Goal: Task Accomplishment & Management: Manage account settings

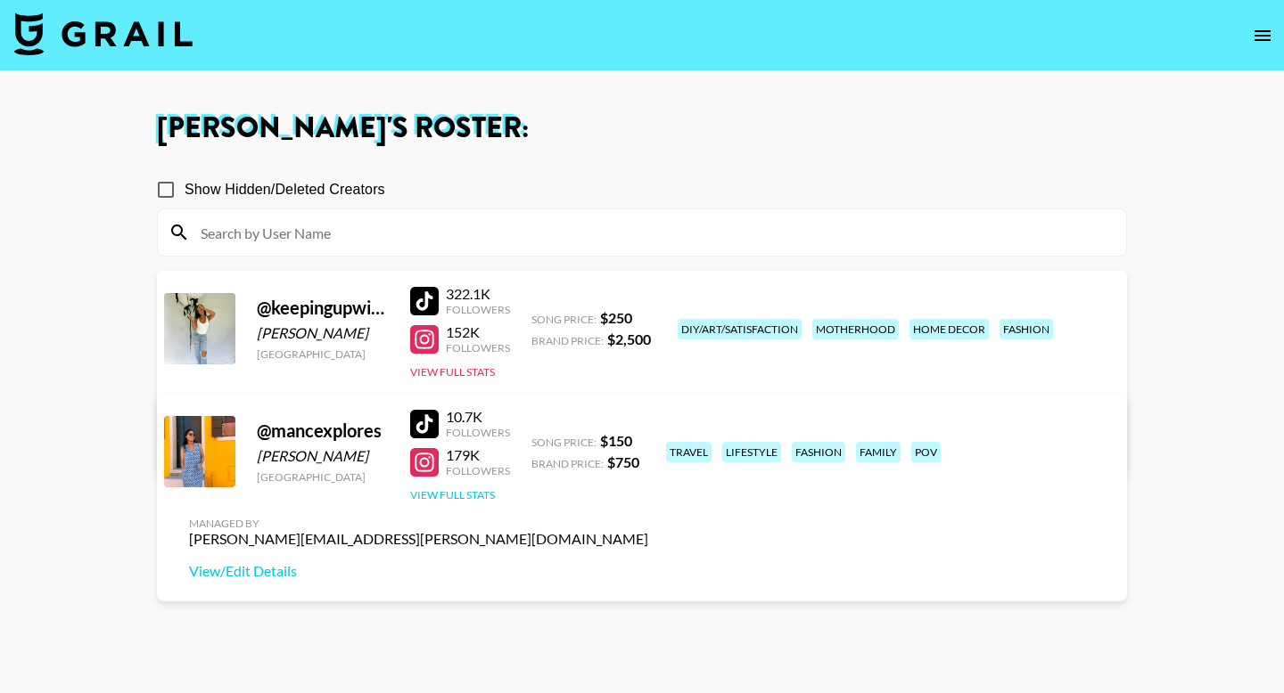
click at [438, 489] on button "View Full Stats" at bounding box center [452, 494] width 85 height 13
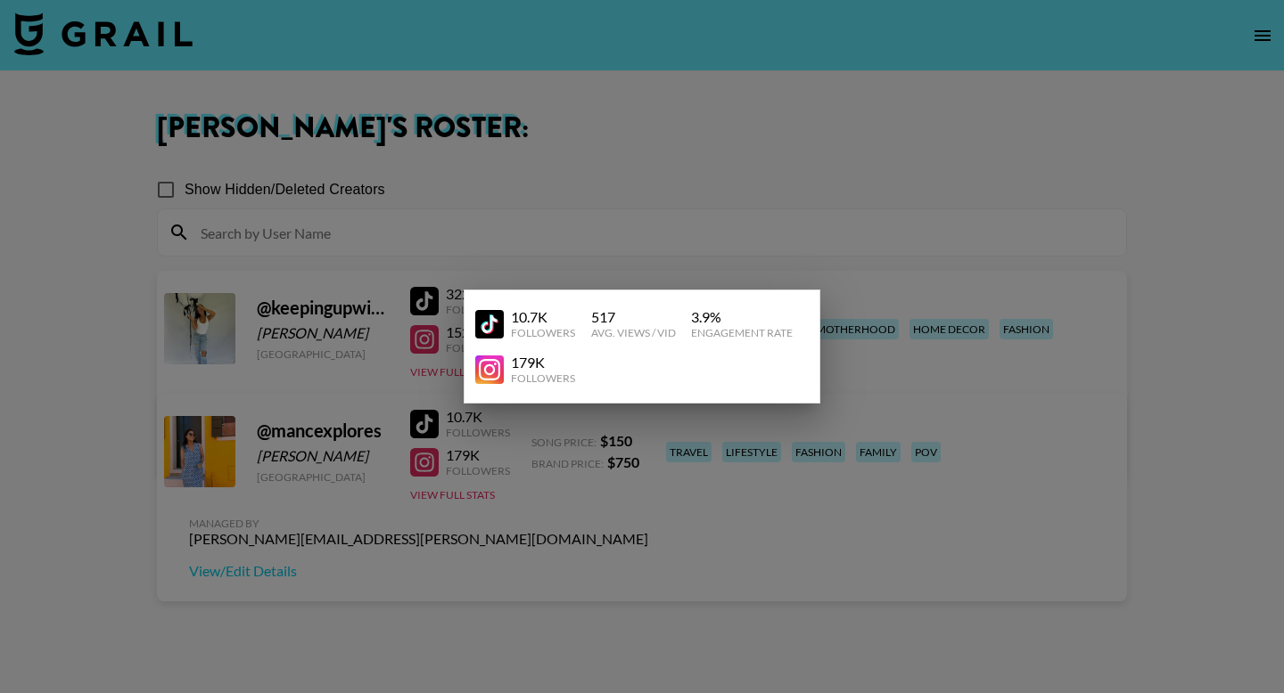
click at [414, 552] on div at bounding box center [642, 346] width 1284 height 693
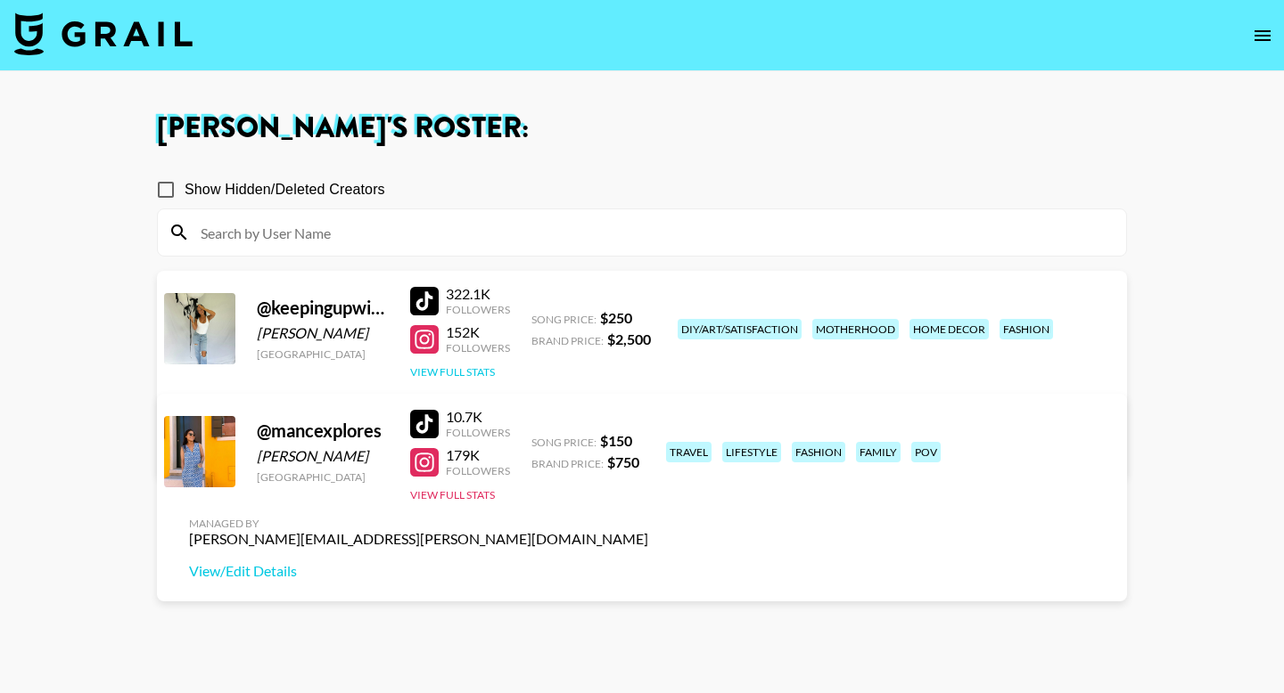
click at [451, 372] on button "View Full Stats" at bounding box center [452, 371] width 85 height 13
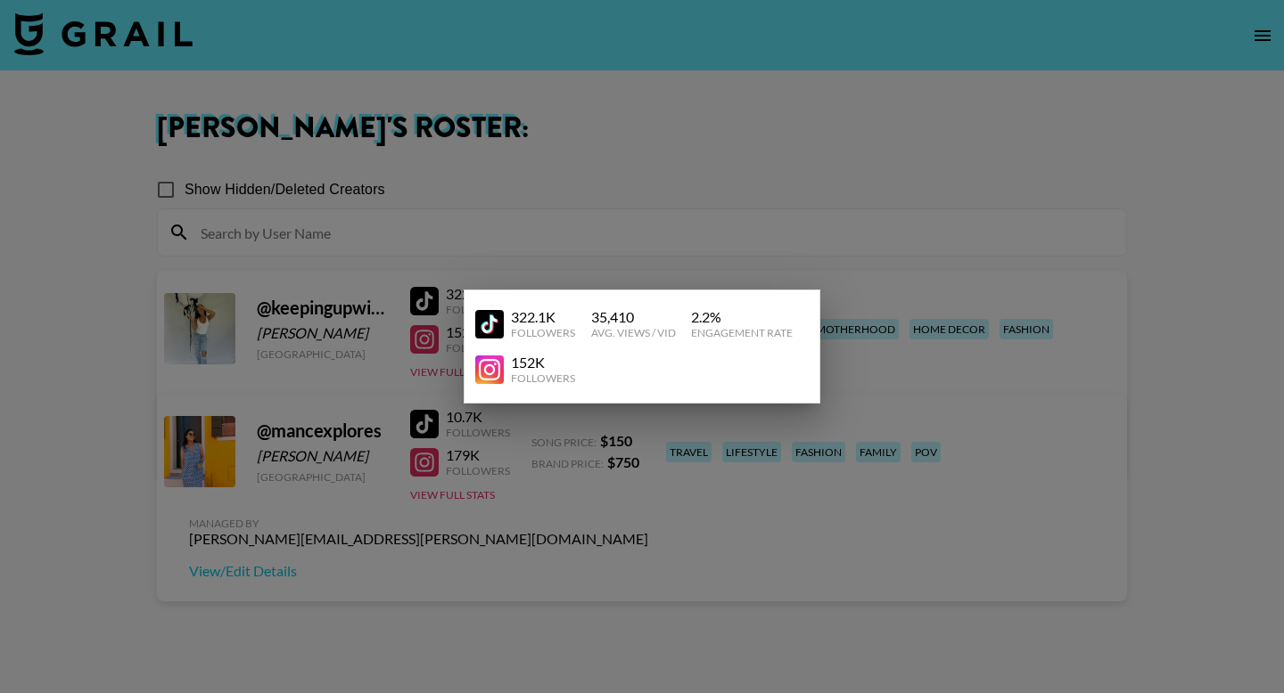
click at [431, 532] on div at bounding box center [642, 346] width 1284 height 693
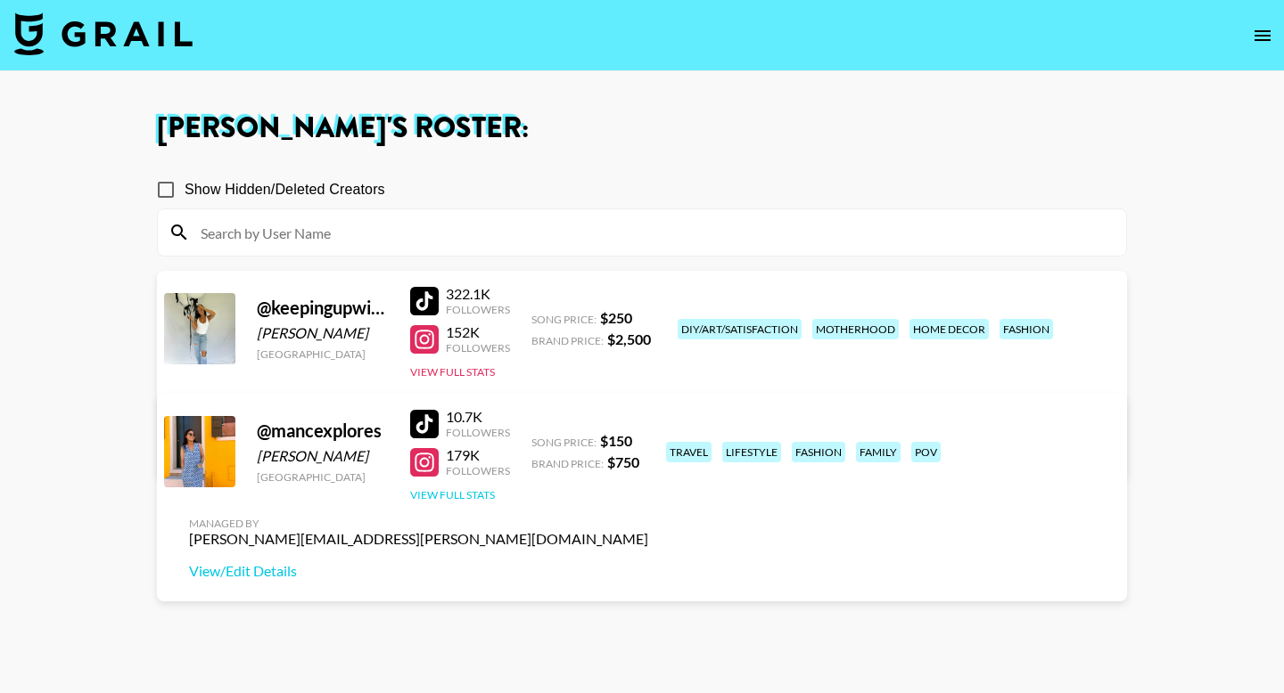
click at [487, 496] on button "View Full Stats" at bounding box center [452, 494] width 85 height 13
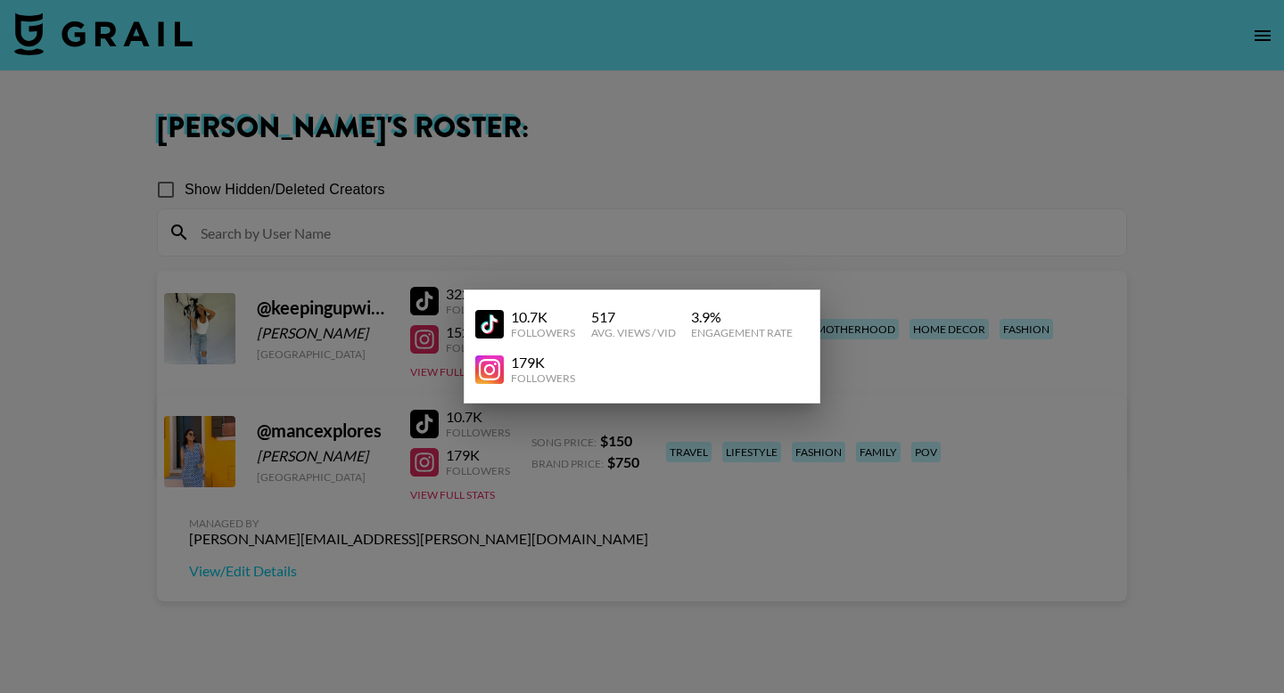
click at [591, 509] on div at bounding box center [642, 346] width 1284 height 693
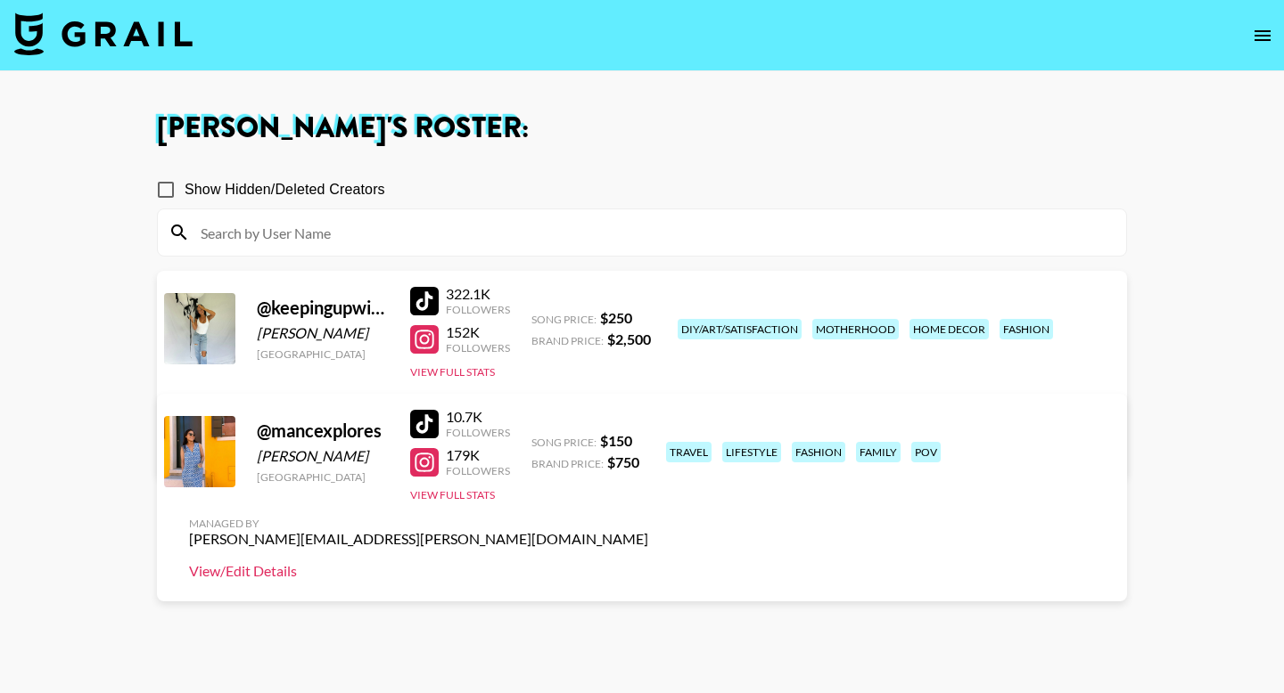
click at [648, 562] on link "View/Edit Details" at bounding box center [418, 571] width 459 height 18
click at [648, 439] on link "View/Edit Details" at bounding box center [418, 448] width 459 height 18
click at [422, 430] on div at bounding box center [424, 424] width 29 height 29
click at [423, 466] on div at bounding box center [424, 462] width 29 height 29
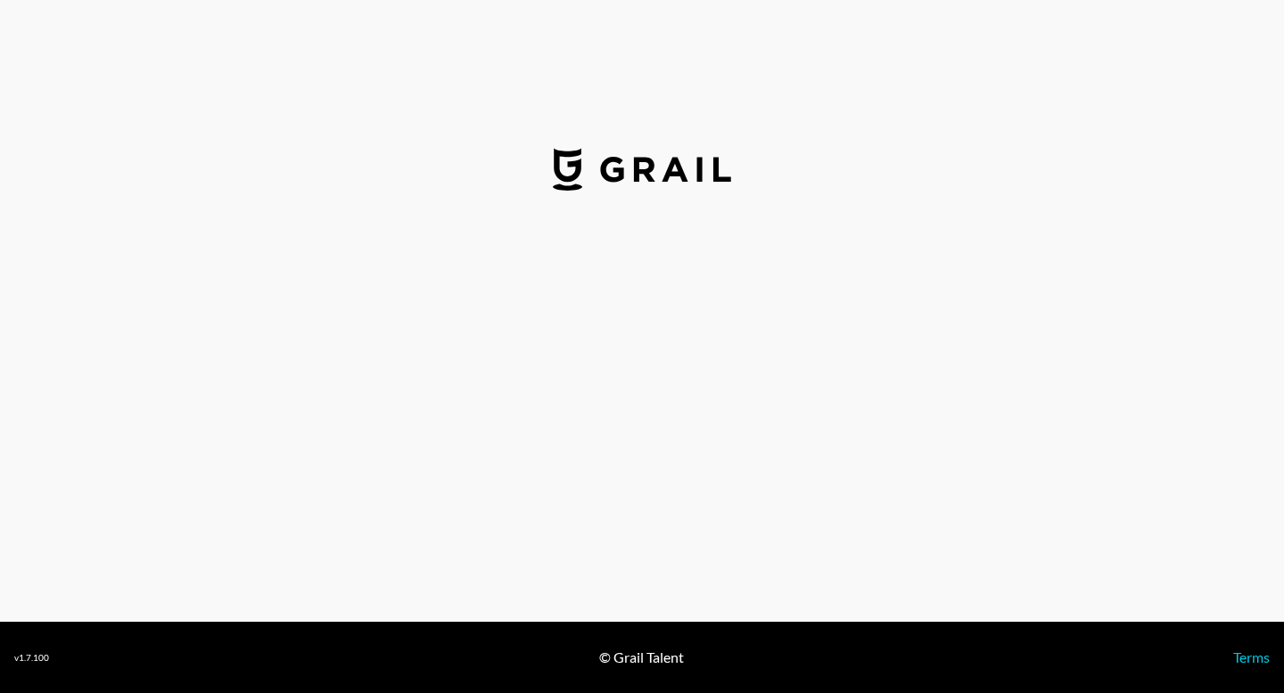
select select "USD"
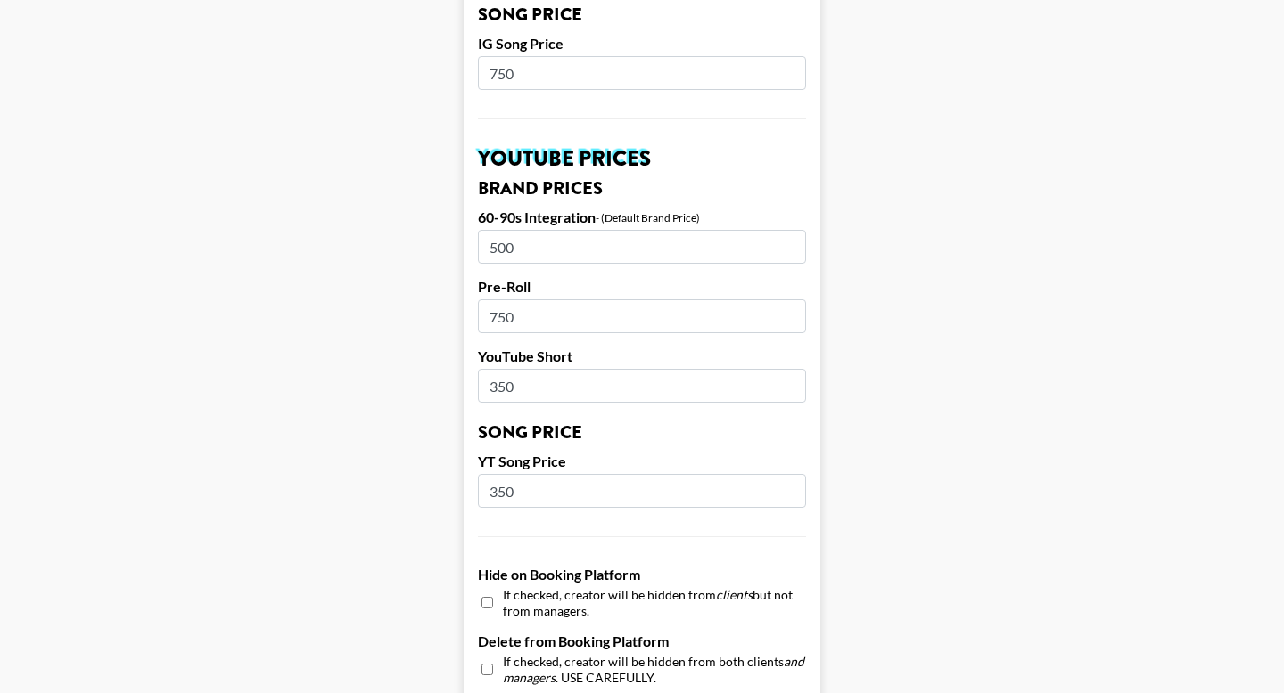
scroll to position [1177, 0]
click at [856, 448] on main "Airtable ID: recNzhJ6nXZ2Ayu3m Manager(s) [PERSON_NAME][EMAIL_ADDRESS][PERSON_N…" at bounding box center [641, 45] width 1255 height 2244
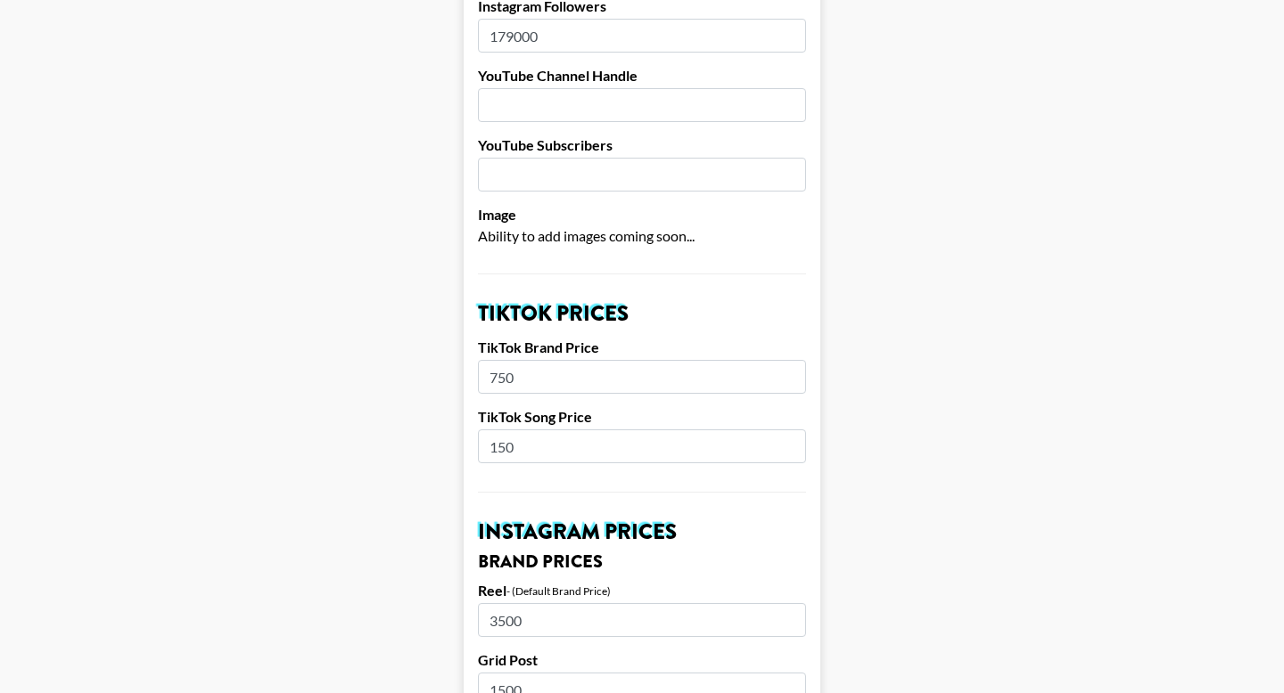
scroll to position [0, 0]
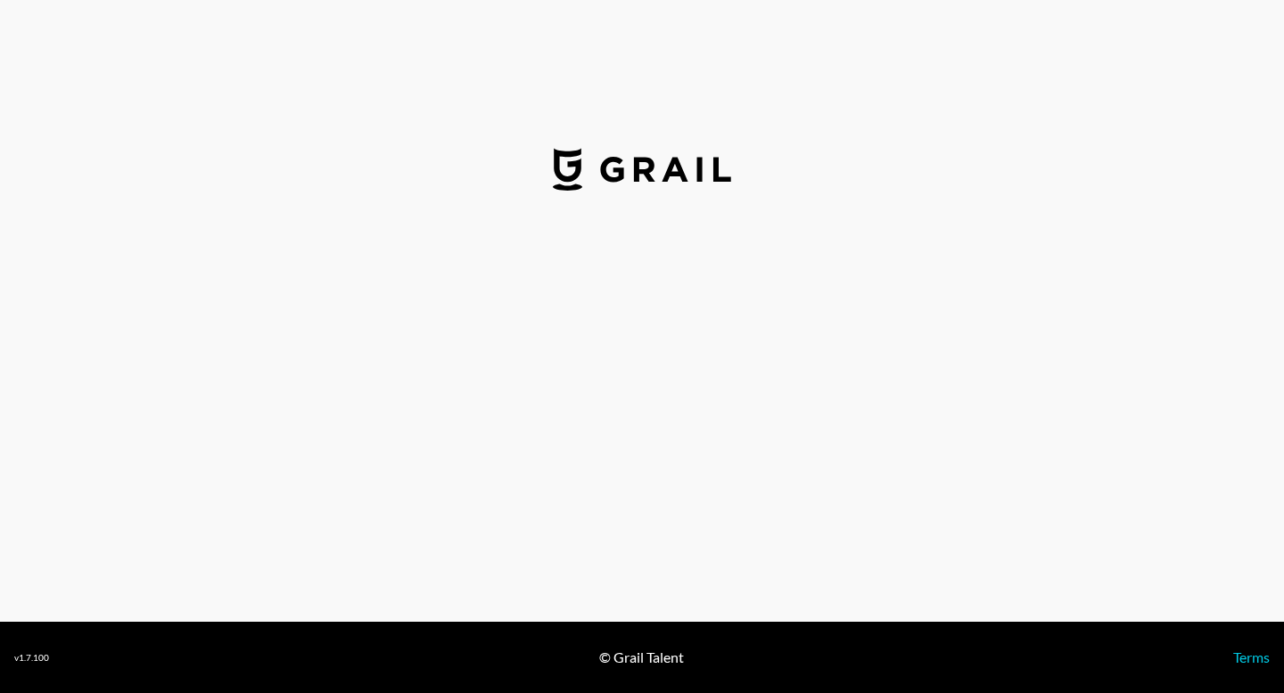
select select "USD"
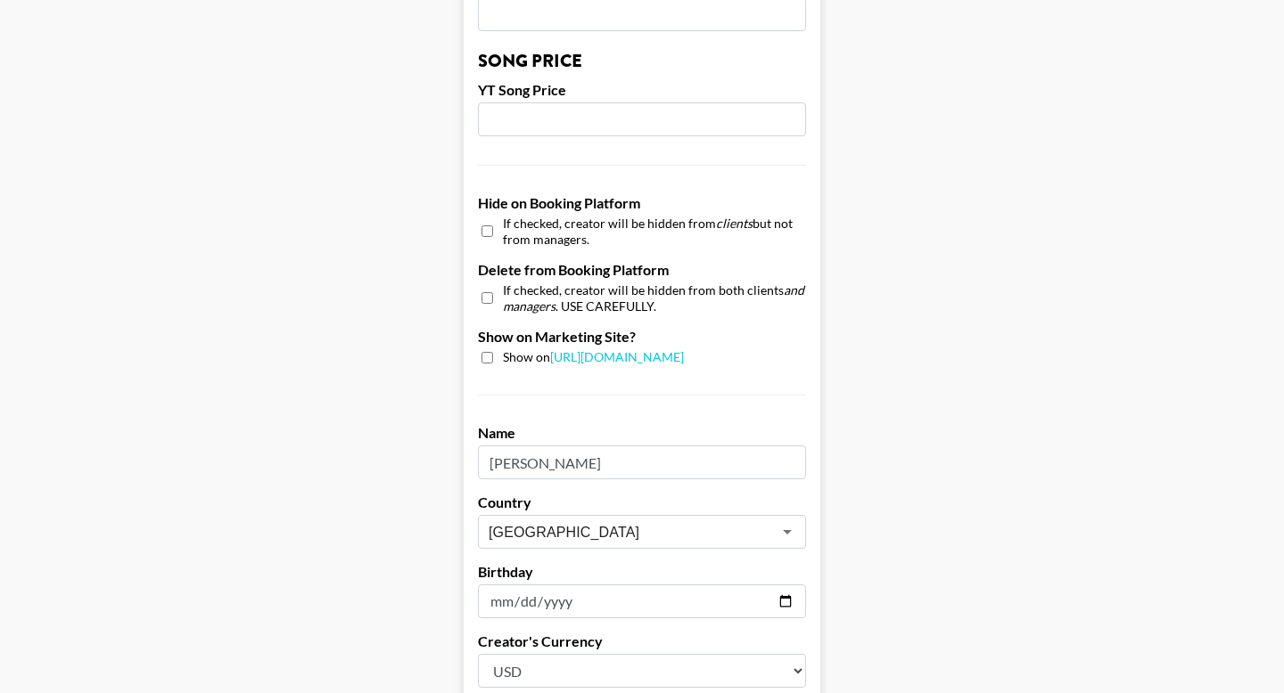
scroll to position [1725, 0]
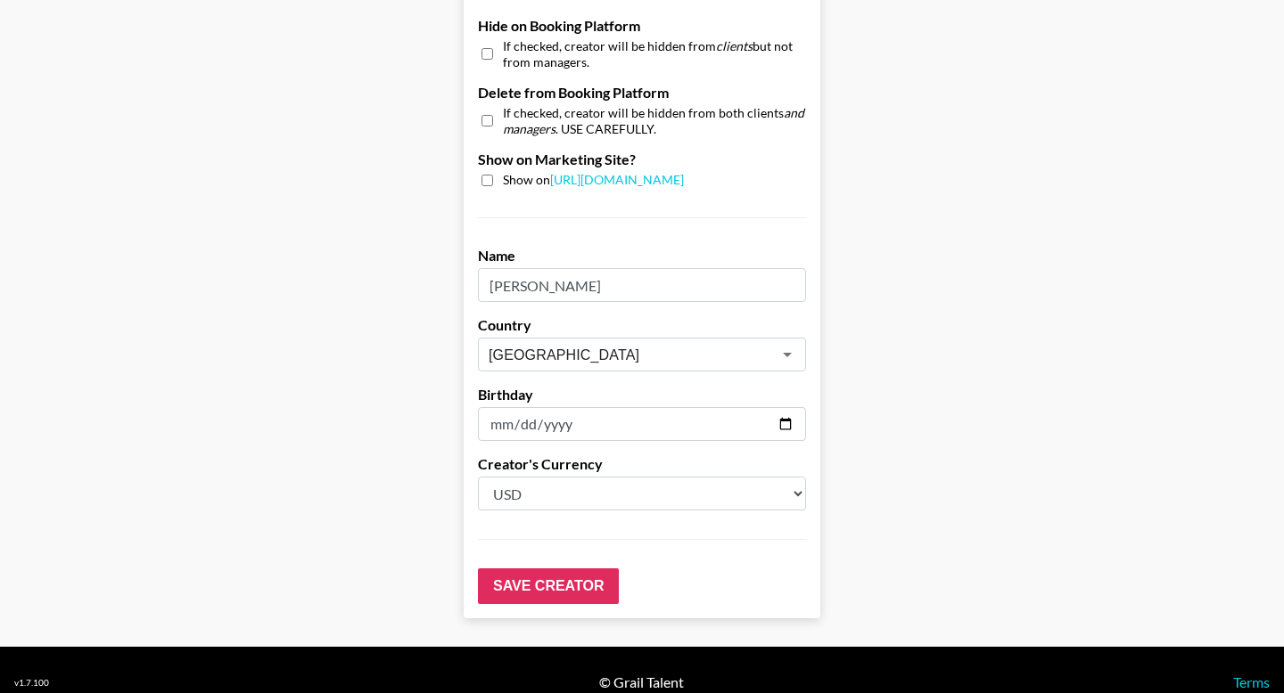
click at [485, 175] on input "checkbox" at bounding box center [487, 181] width 12 height 12
checkbox input "true"
click at [504, 569] on input "Save Creator" at bounding box center [548, 587] width 141 height 36
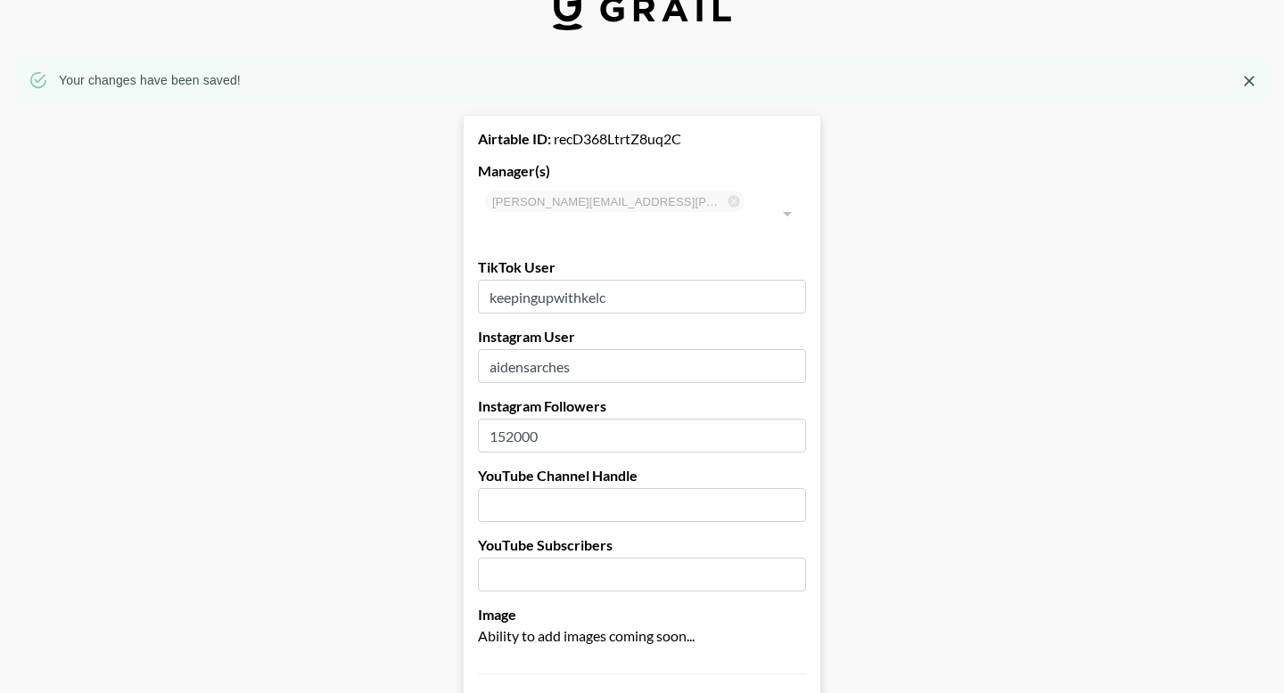
scroll to position [0, 0]
